Goal: Transaction & Acquisition: Purchase product/service

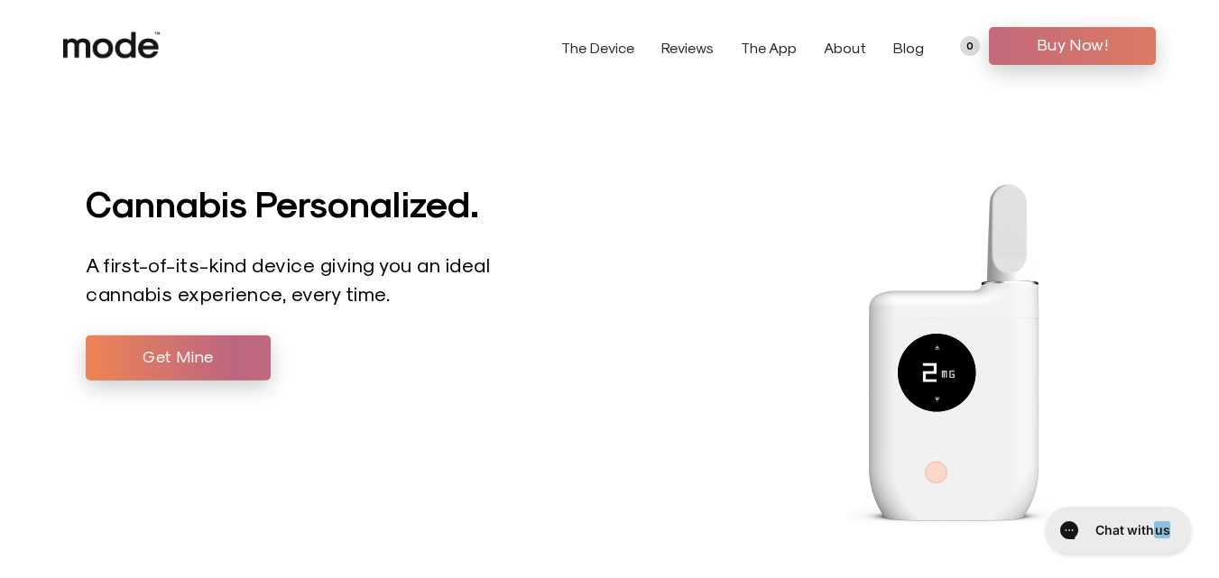
click at [1109, 51] on span "Buy Now!" at bounding box center [1072, 44] width 140 height 27
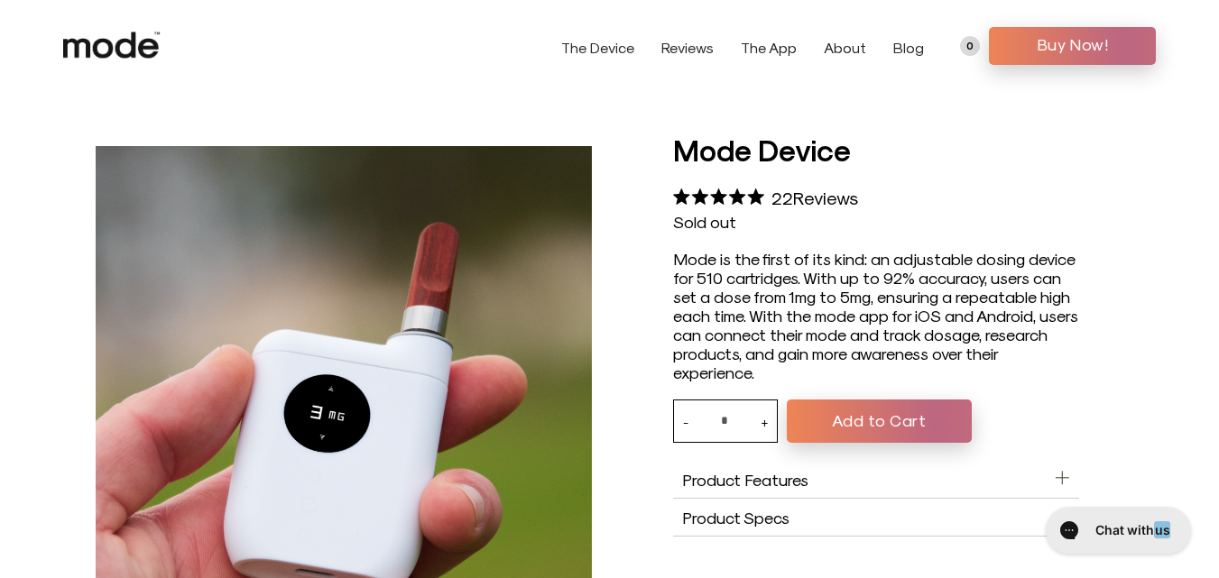
click at [870, 424] on button "Add to Cart" at bounding box center [879, 421] width 185 height 43
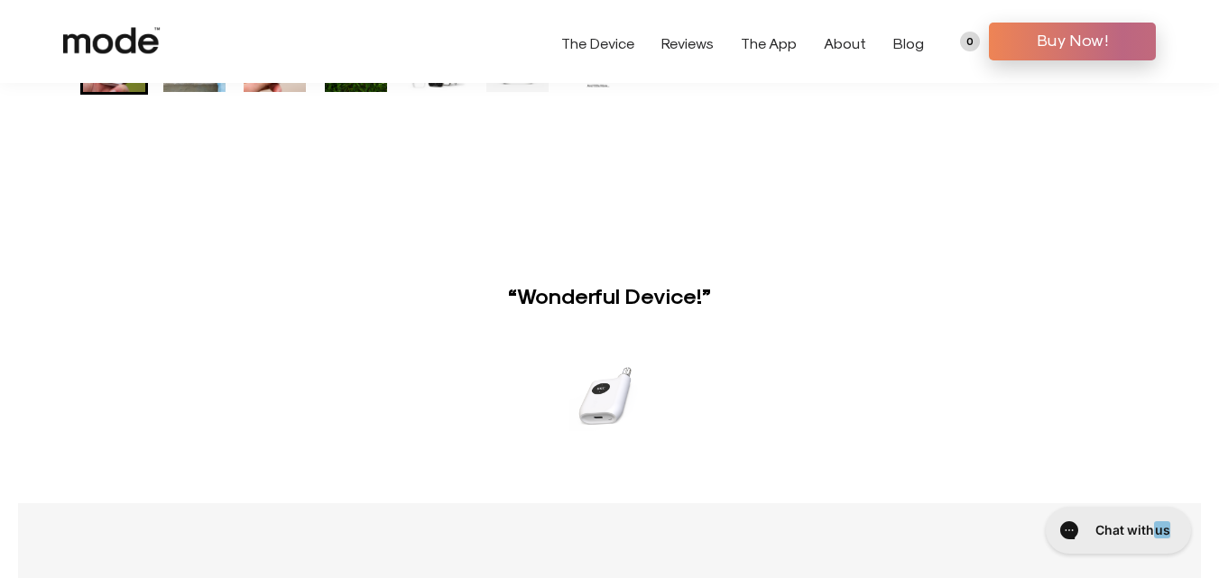
scroll to position [1082, 0]
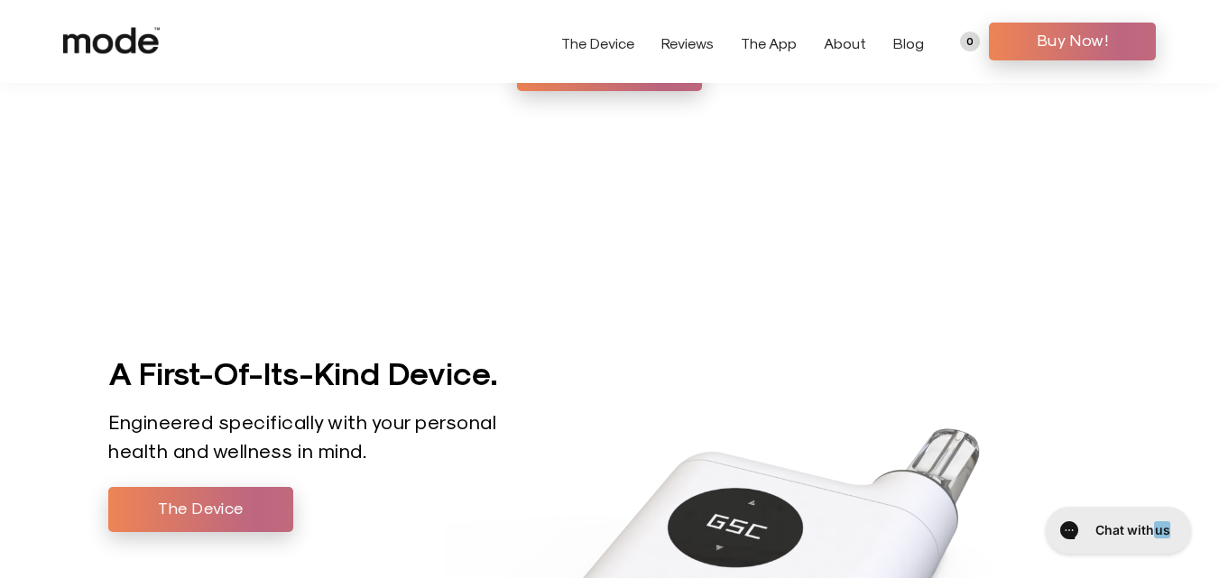
scroll to position [2365, 0]
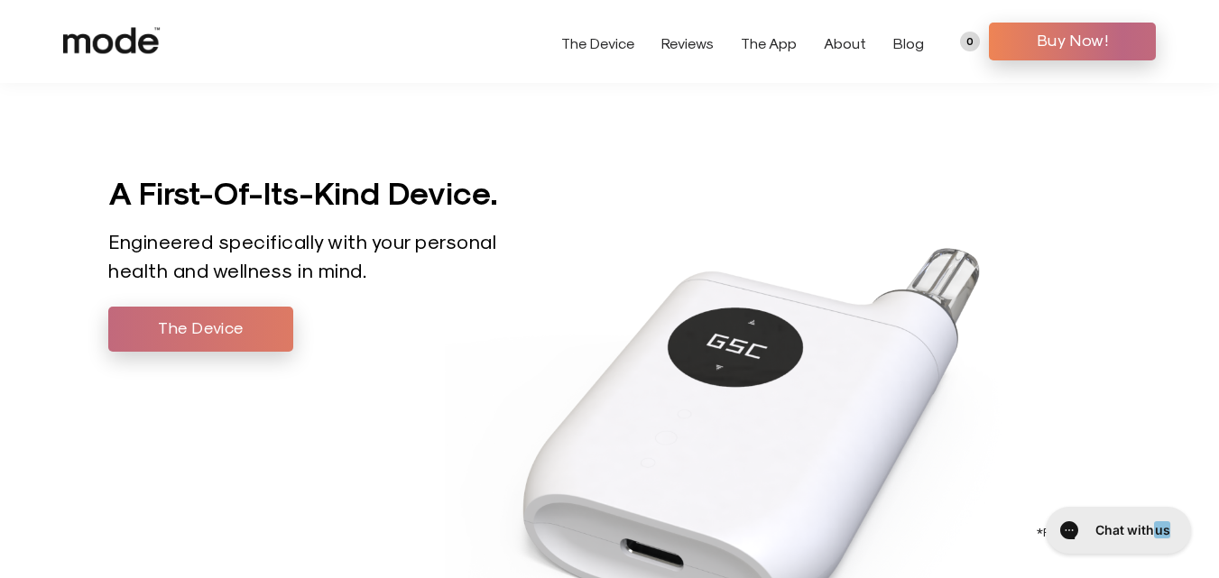
click at [199, 322] on span "The Device" at bounding box center [201, 327] width 158 height 27
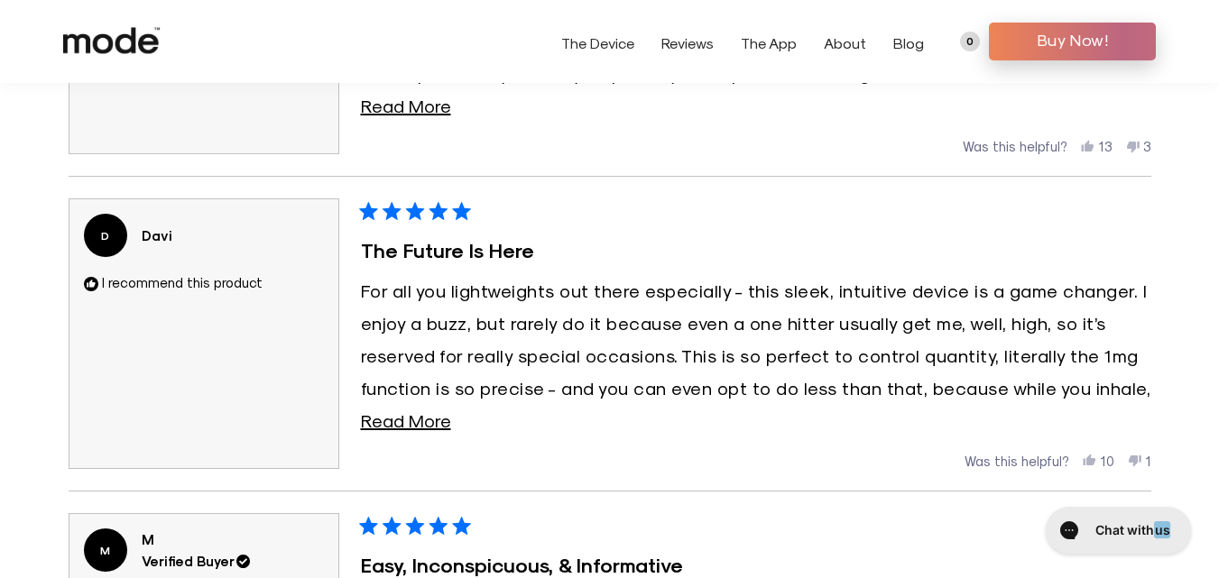
scroll to position [3428, 0]
